Goal: Task Accomplishment & Management: Manage account settings

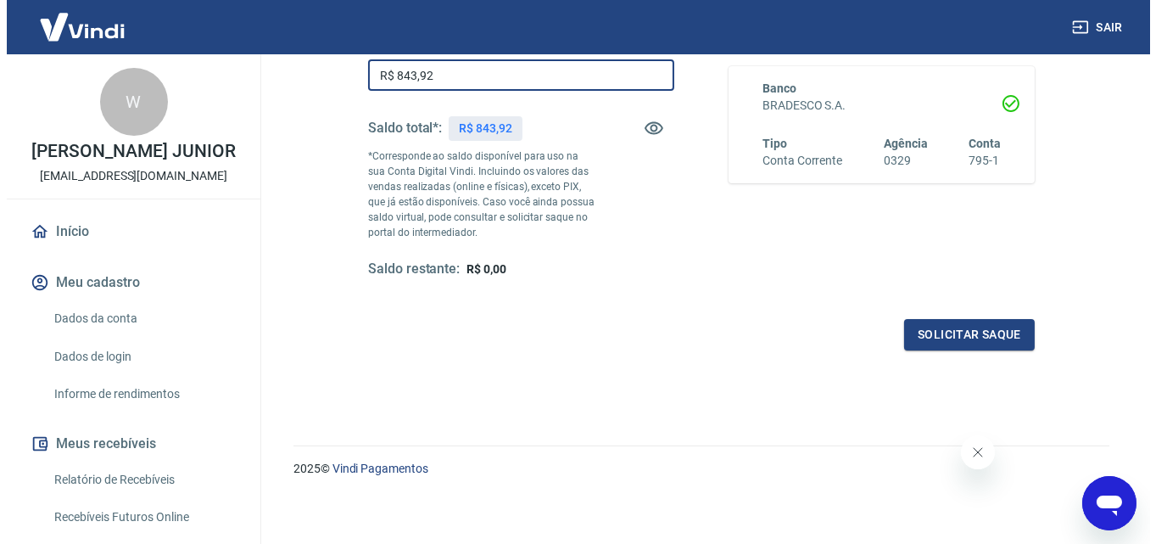
scroll to position [308, 0]
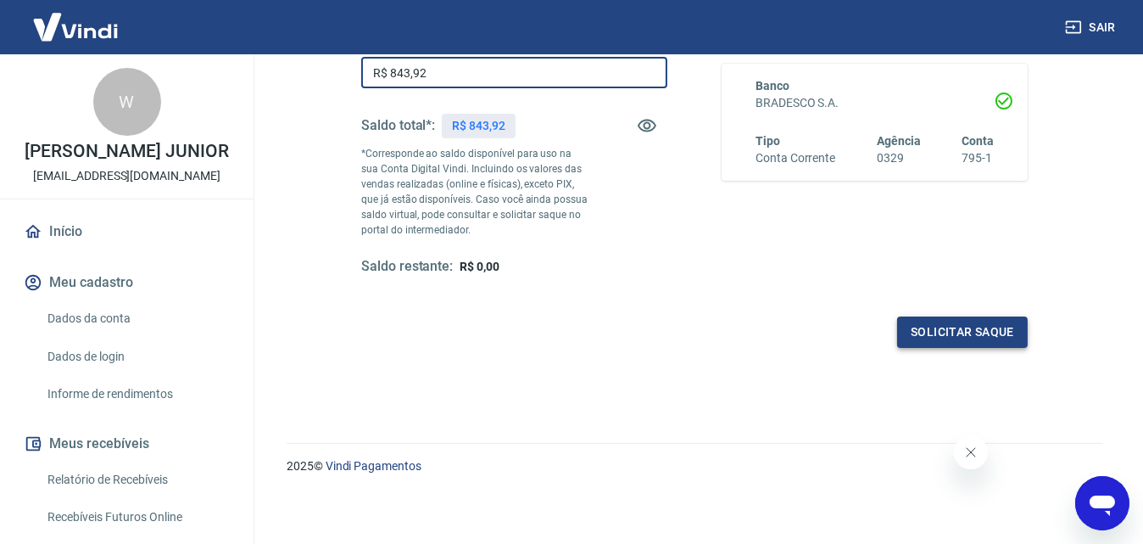
type input "R$ 843,92"
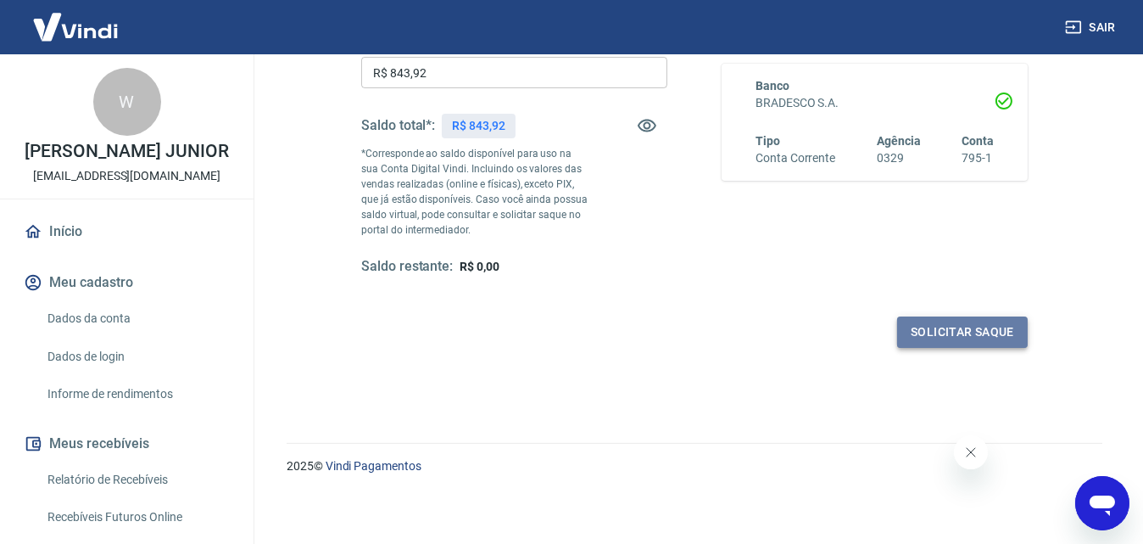
click at [943, 328] on button "Solicitar saque" at bounding box center [962, 331] width 131 height 31
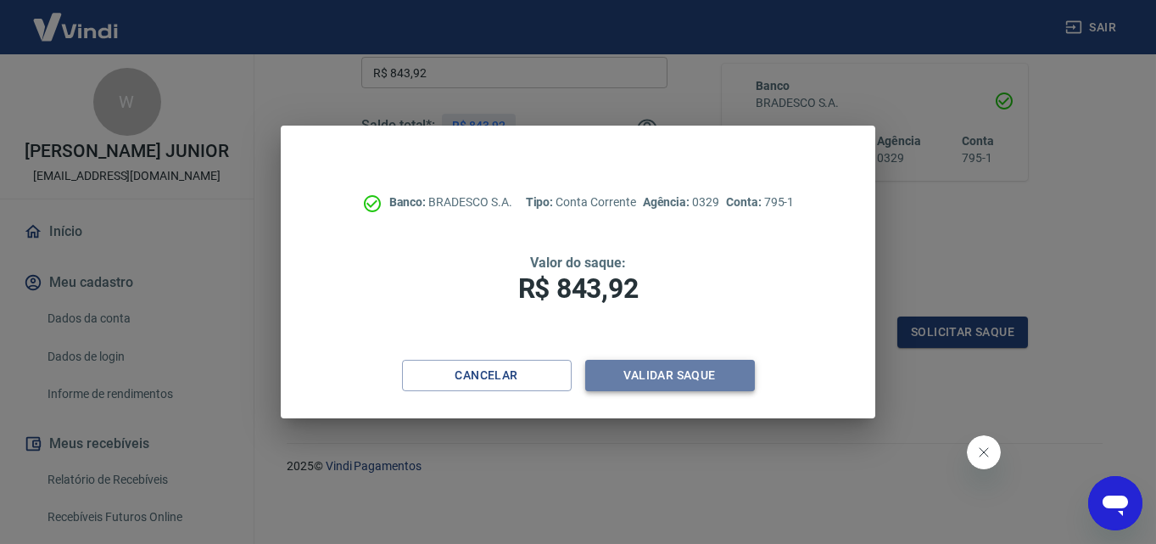
click at [656, 370] on button "Validar saque" at bounding box center [670, 375] width 170 height 31
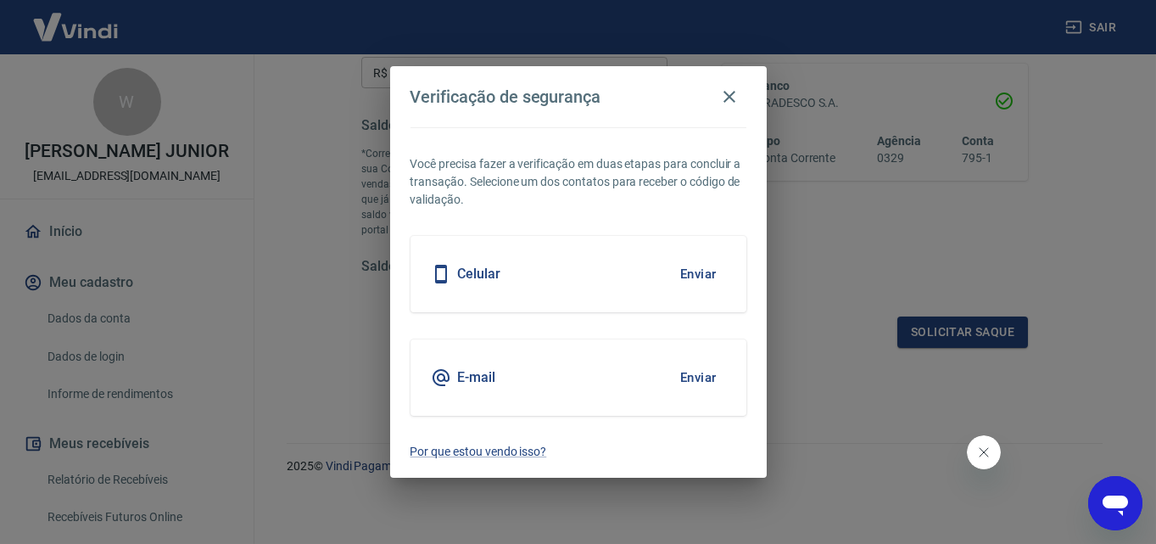
click at [698, 282] on button "Enviar" at bounding box center [698, 274] width 55 height 36
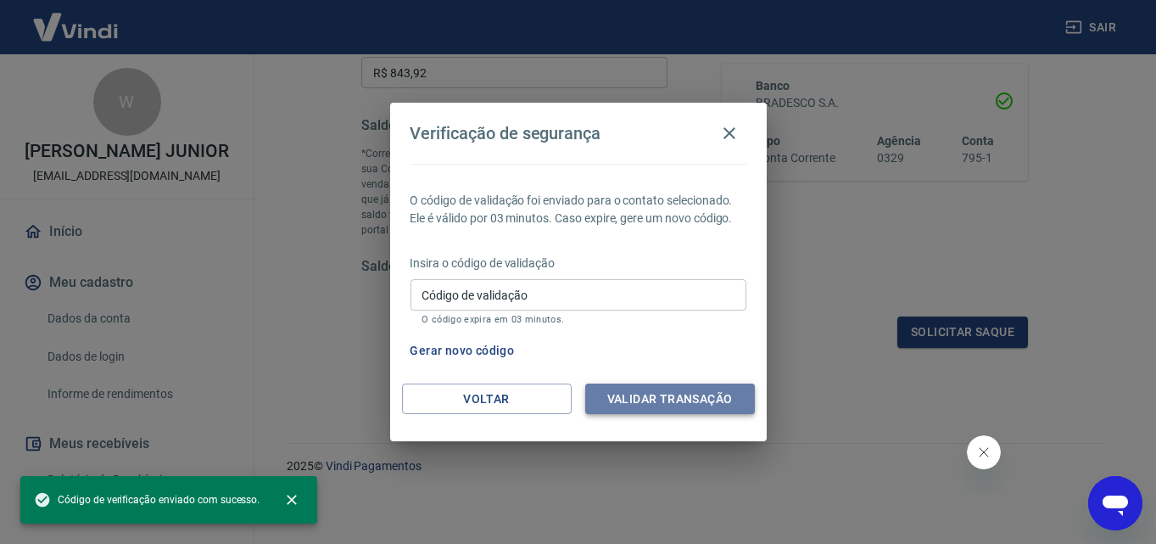
click at [661, 388] on button "Validar transação" at bounding box center [670, 398] width 170 height 31
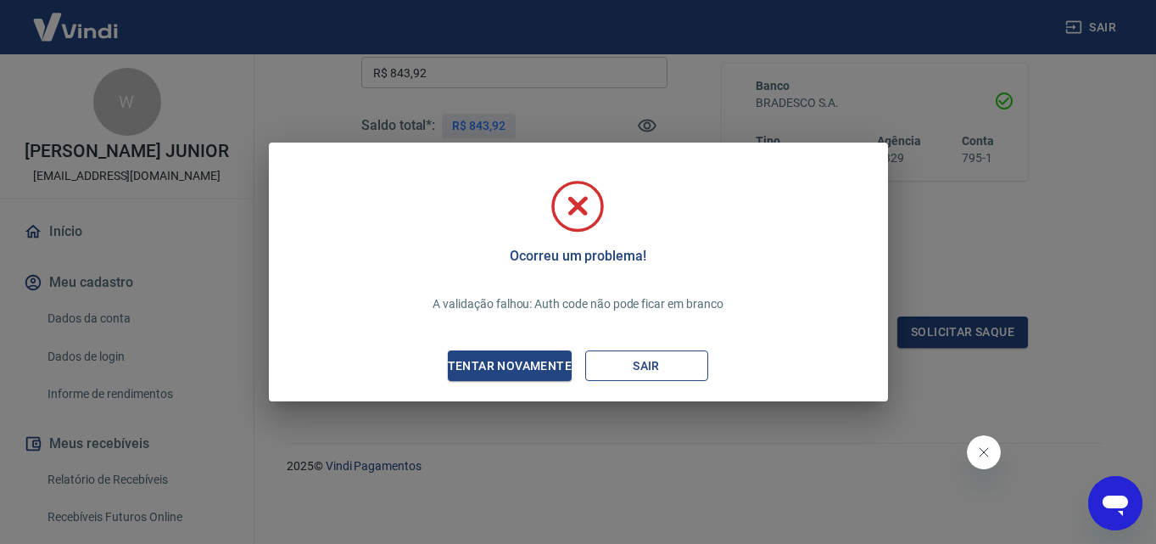
click at [633, 376] on button "Sair" at bounding box center [646, 365] width 123 height 31
